Goal: Task Accomplishment & Management: Manage account settings

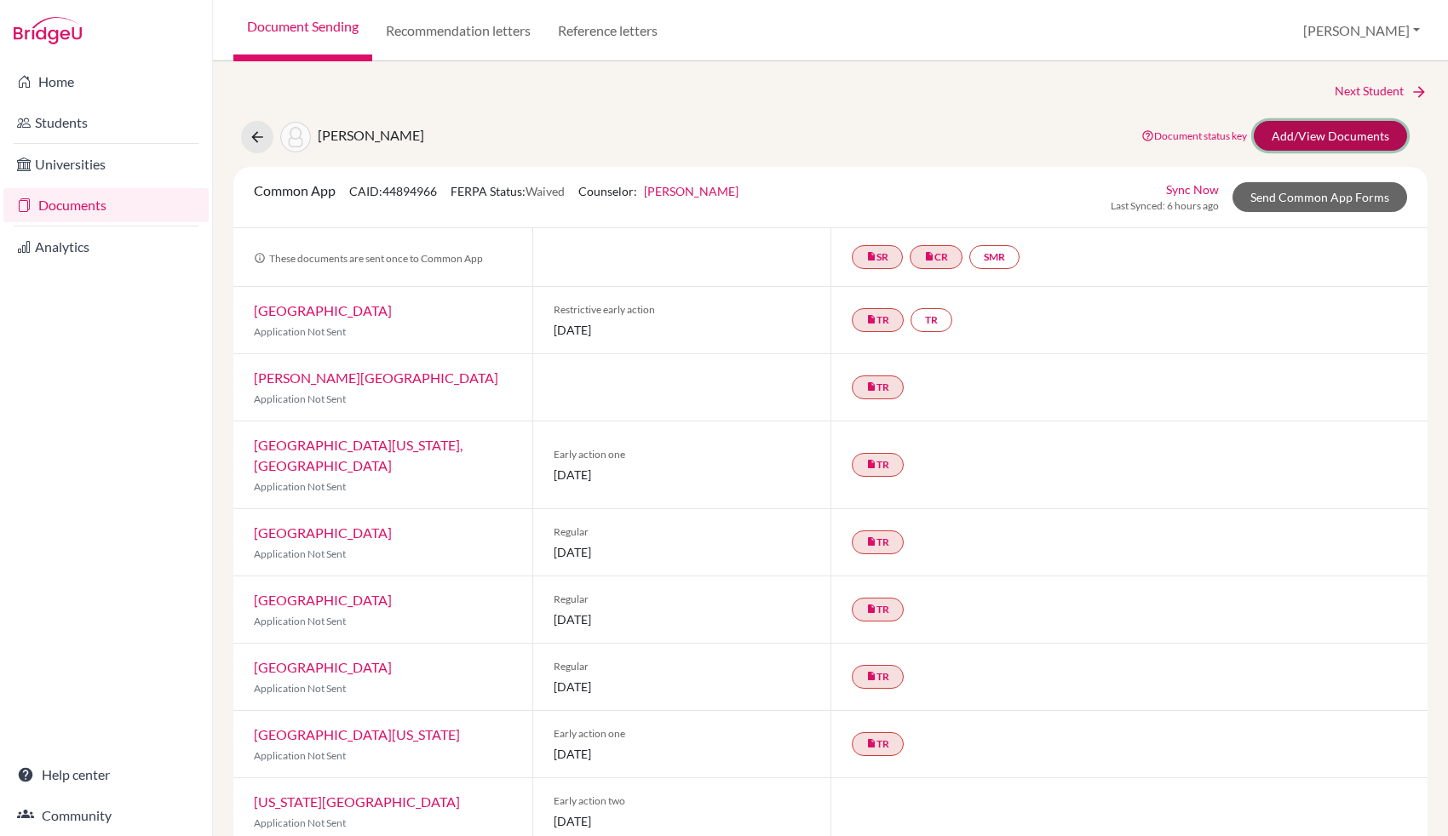
click at [1342, 140] on link "Add/View Documents" at bounding box center [1329, 136] width 153 height 30
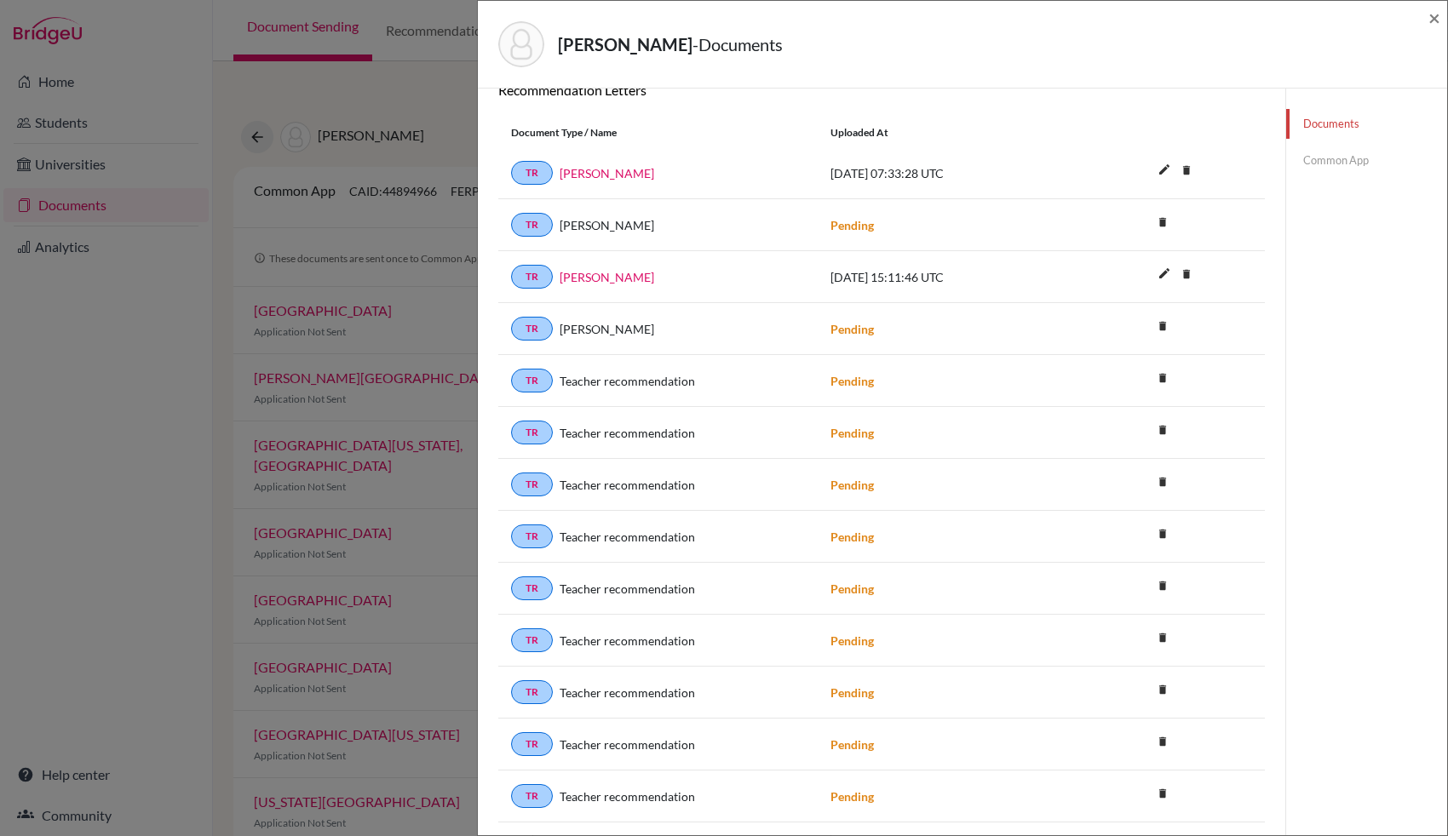
scroll to position [570, 0]
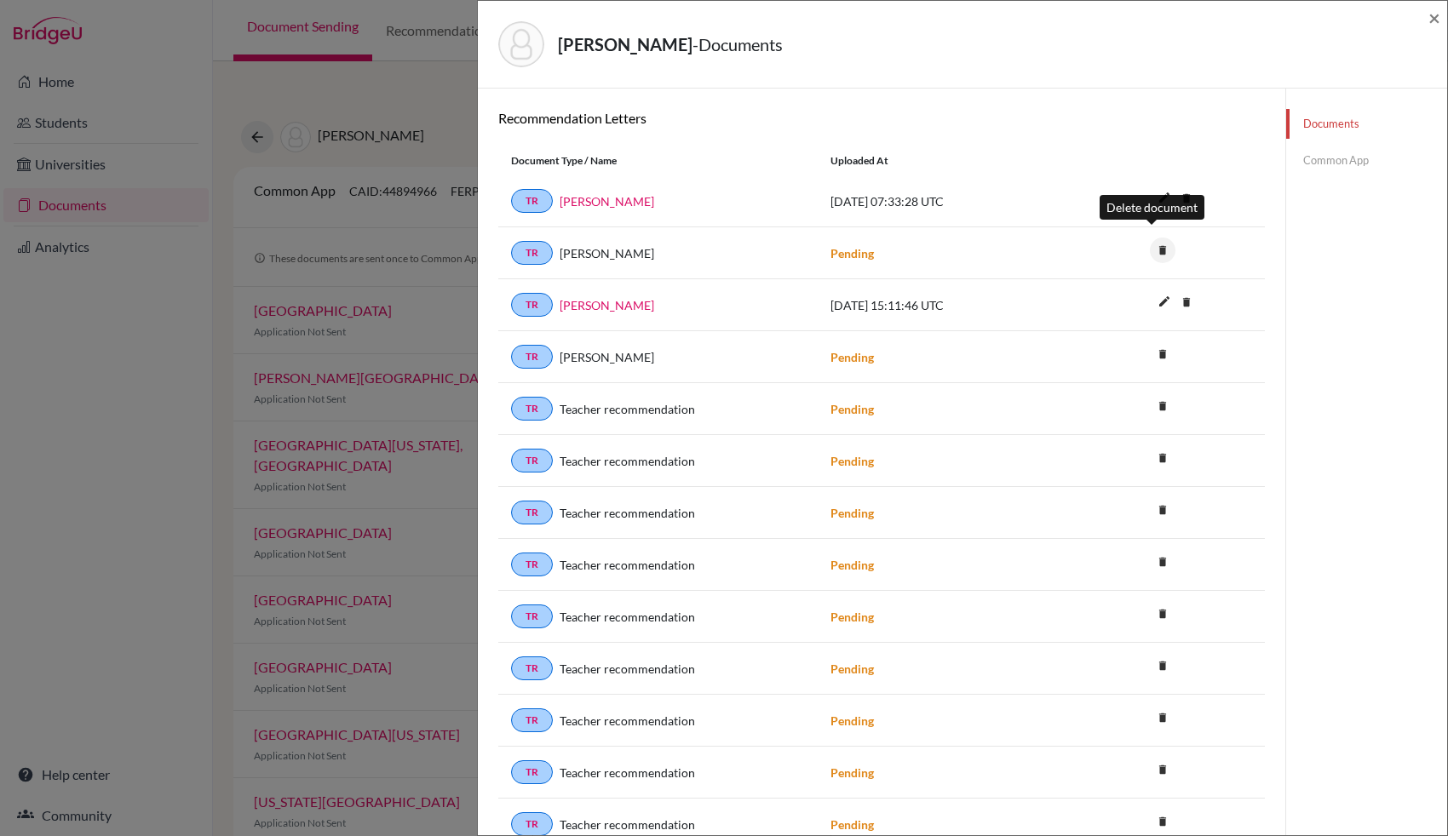
click at [1151, 241] on icon "delete" at bounding box center [1163, 251] width 26 height 26
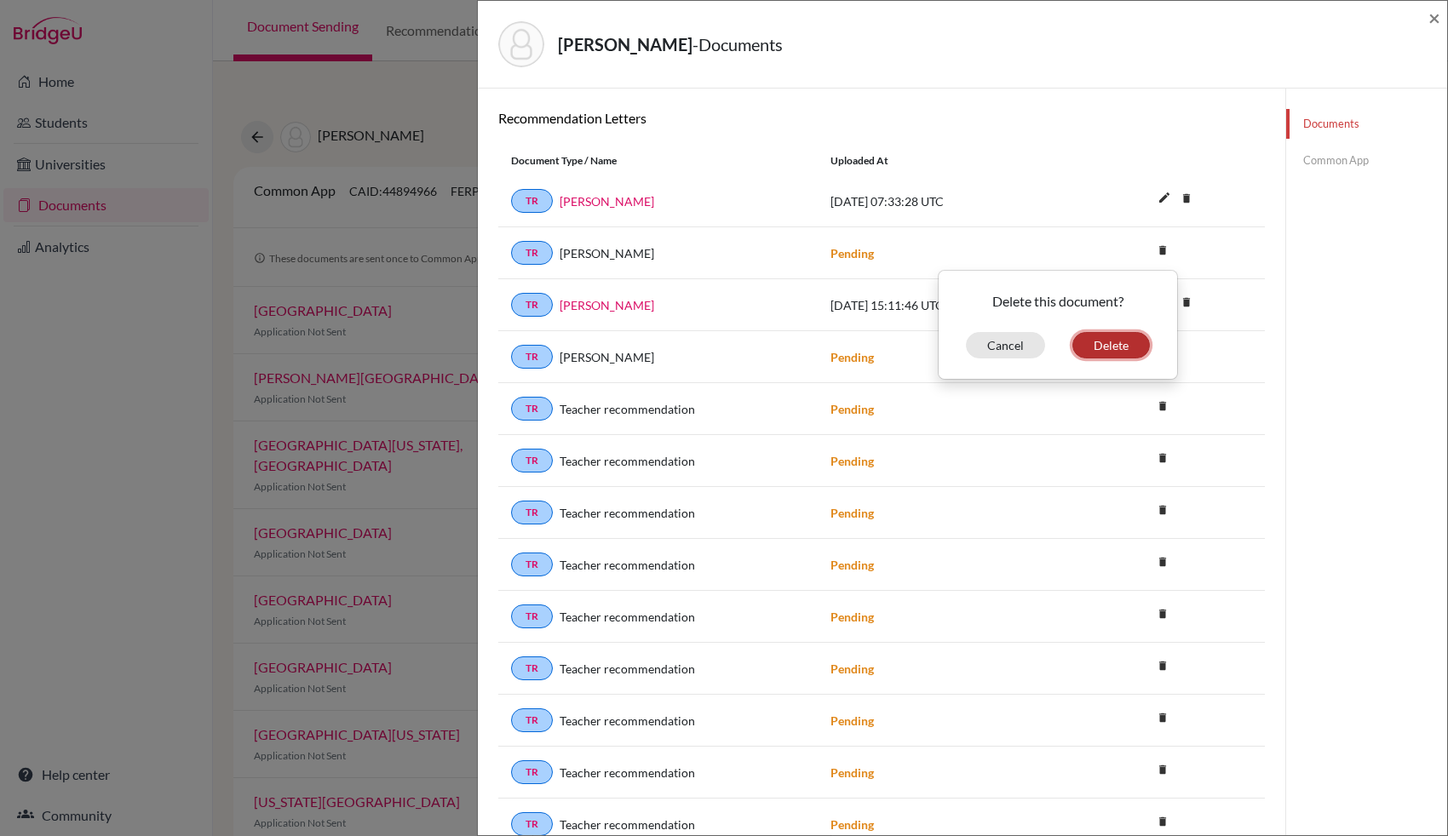
click at [1101, 336] on button "Delete" at bounding box center [1110, 345] width 77 height 26
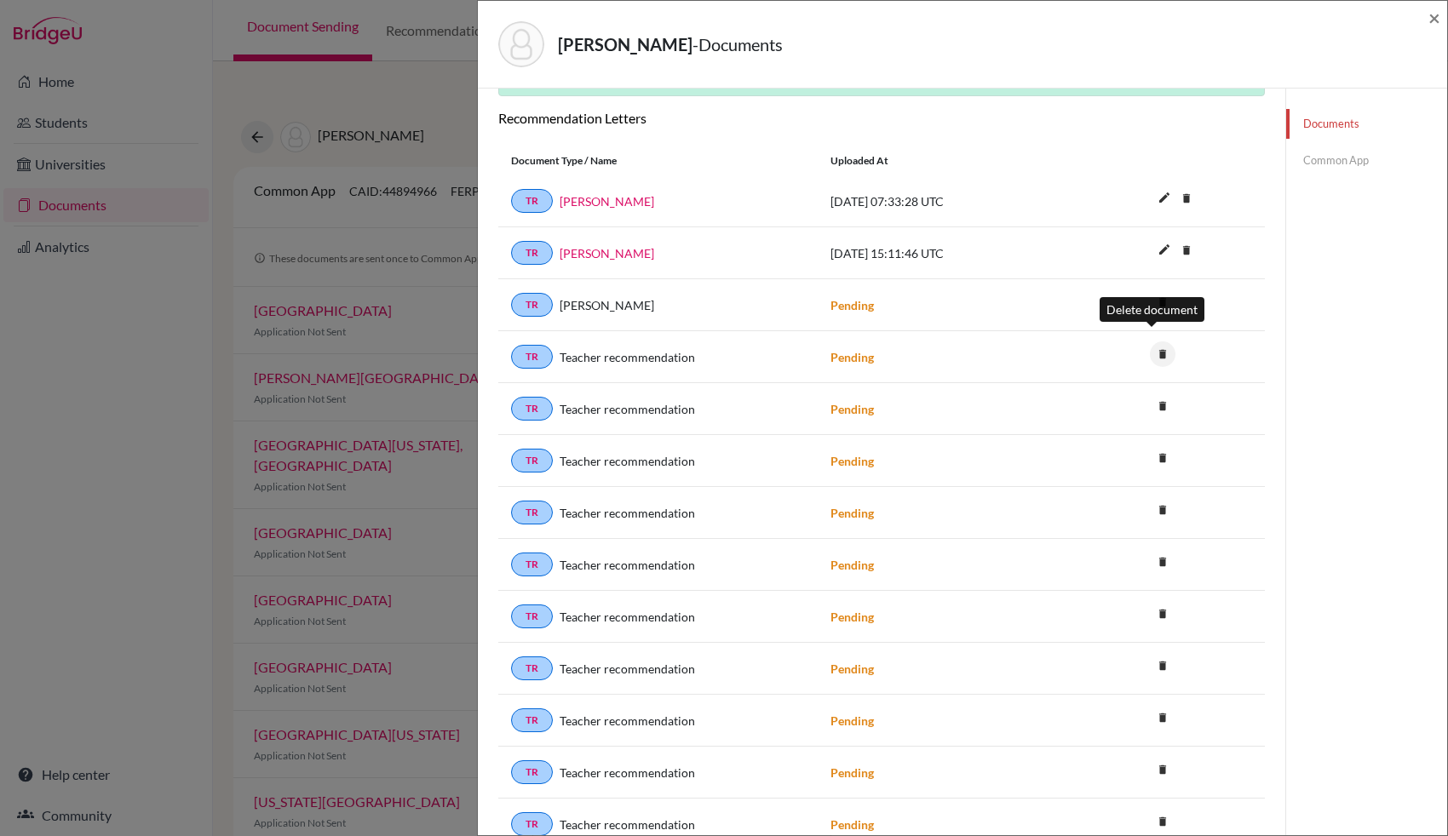
click at [1150, 341] on icon "delete" at bounding box center [1163, 354] width 26 height 26
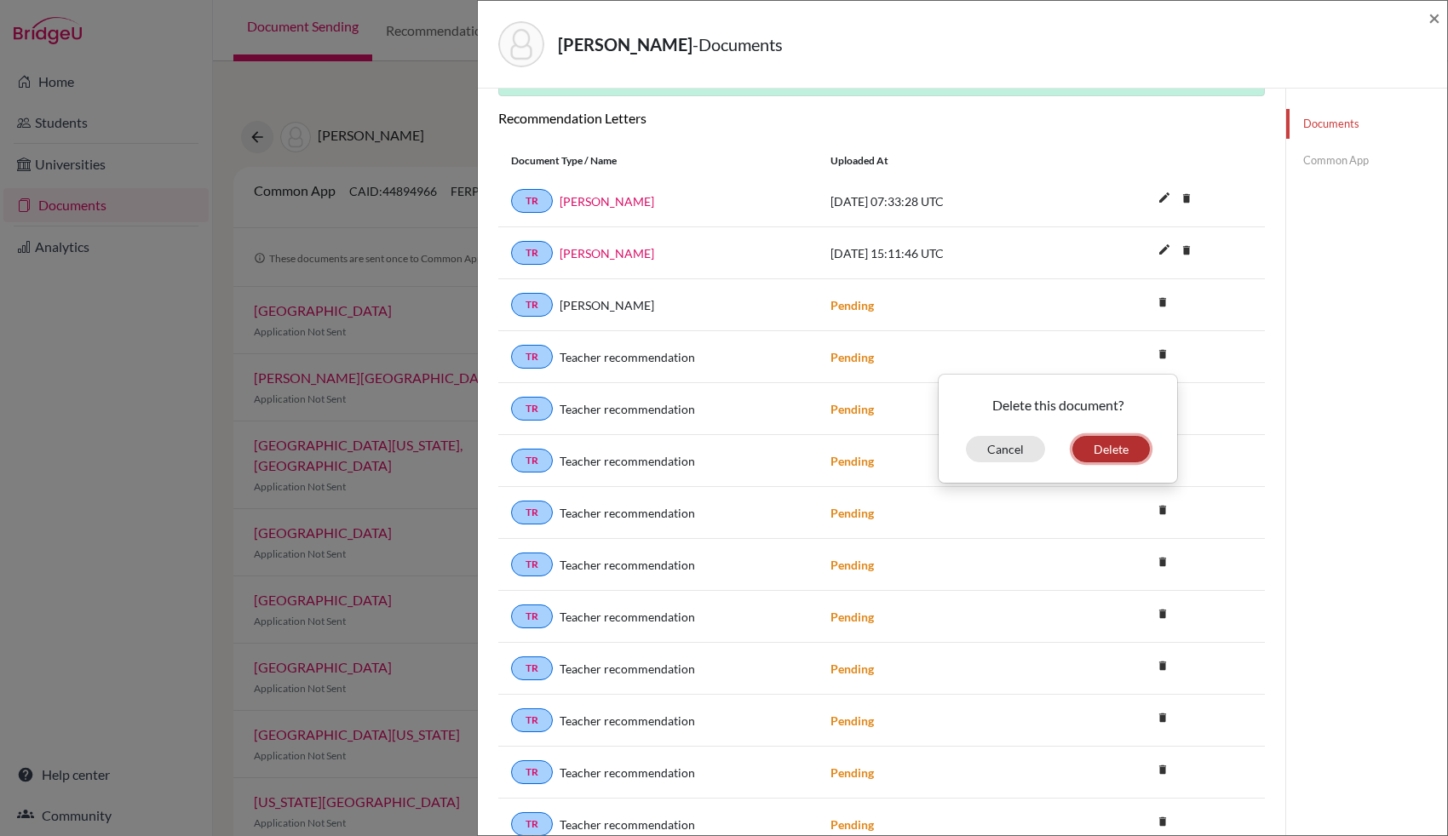
click at [1105, 436] on button "Delete" at bounding box center [1110, 449] width 77 height 26
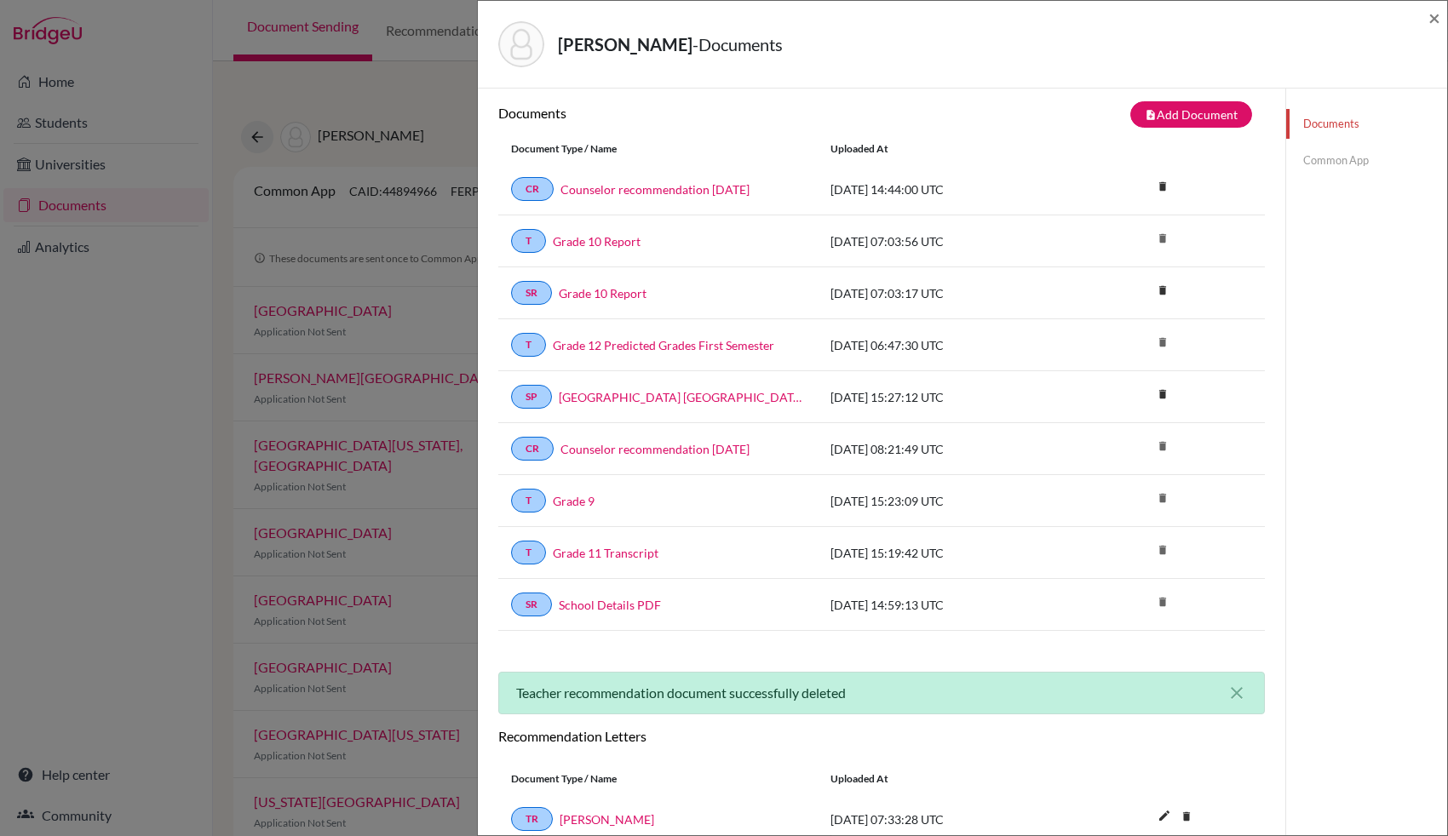
scroll to position [0, 0]
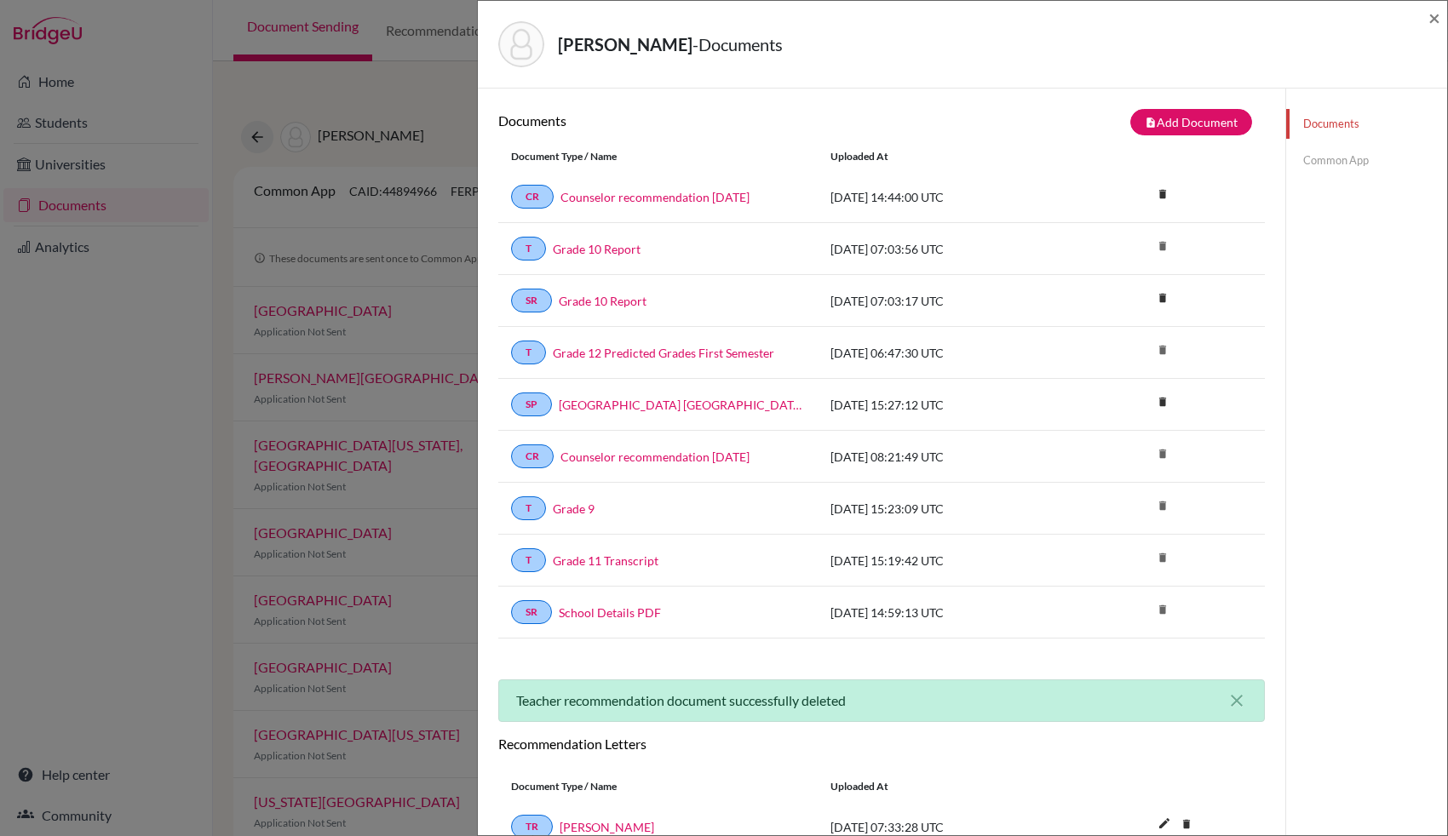
click at [437, 110] on div "[PERSON_NAME] - Documents × Documents note_add Add Document Document type Chang…" at bounding box center [724, 418] width 1448 height 836
click at [1435, 20] on span "×" at bounding box center [1434, 17] width 12 height 25
